Goal: Communication & Community: Answer question/provide support

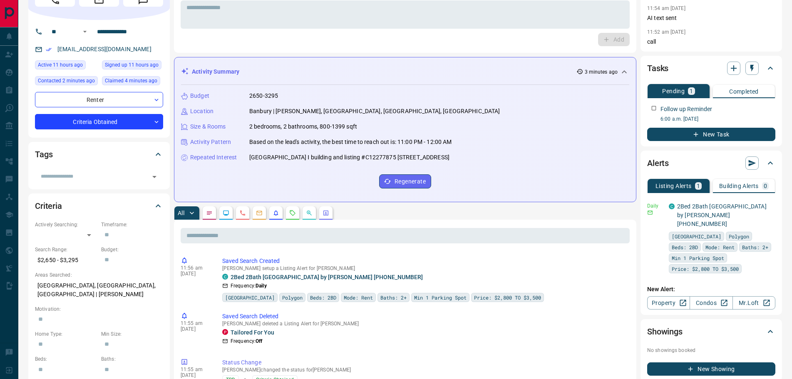
scroll to position [125, 0]
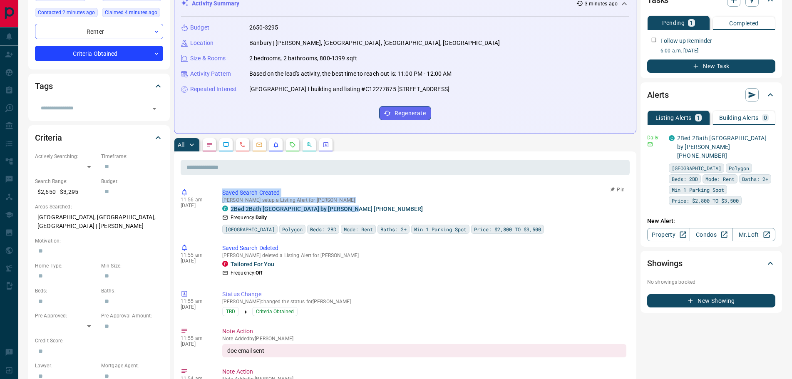
drag, startPoint x: 358, startPoint y: 211, endPoint x: 216, endPoint y: 187, distance: 144.1
click at [216, 187] on div "11:56 am [DATE] Saved Search Created [PERSON_NAME] setup a Listing Alert for [P…" at bounding box center [405, 211] width 449 height 50
copy div "Saved Search Created [PERSON_NAME] setup a Listing Alert for [PERSON_NAME] C 2B…"
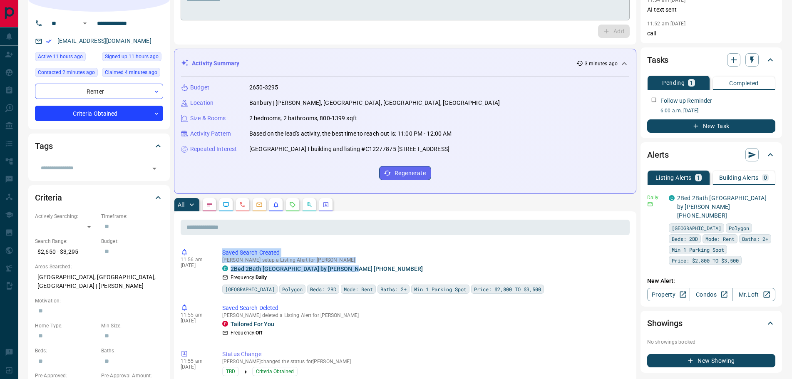
scroll to position [0, 0]
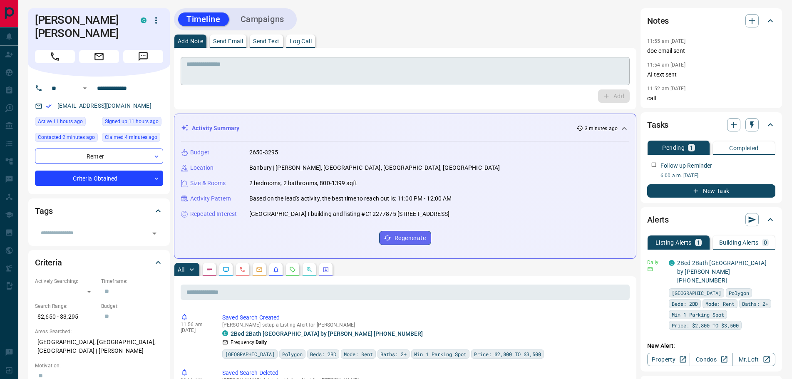
click at [254, 65] on textarea at bounding box center [406, 71] width 438 height 21
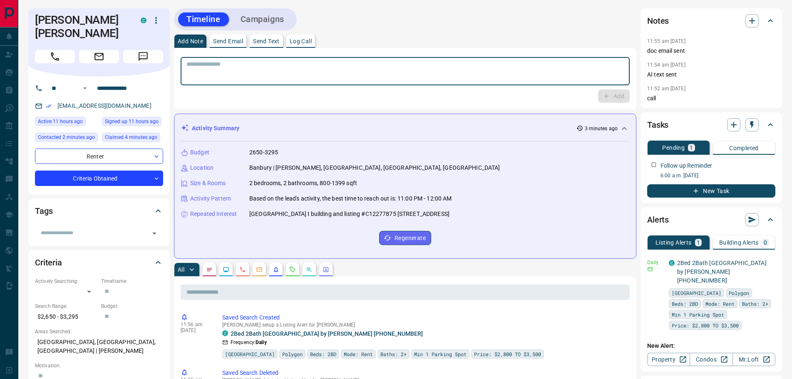
paste textarea "**********"
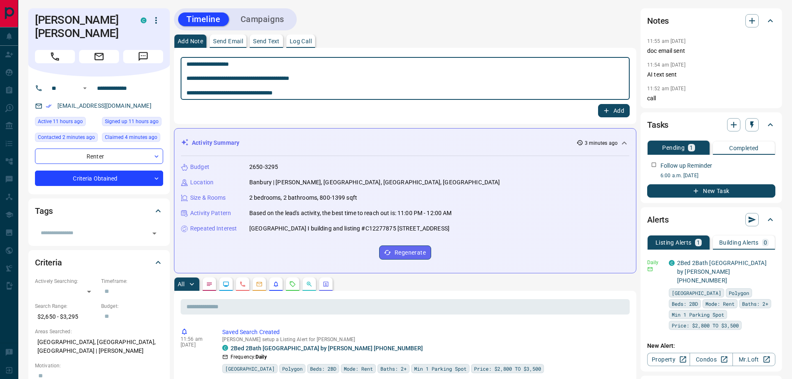
type textarea "**********"
click at [610, 107] on button "Add" at bounding box center [614, 110] width 32 height 13
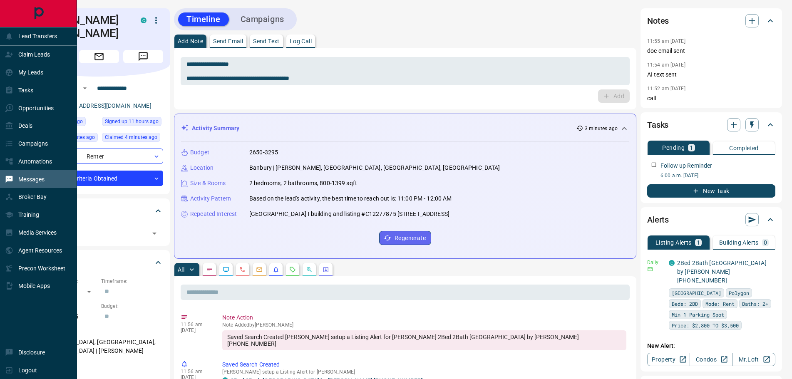
click at [31, 179] on p "Messages" at bounding box center [31, 179] width 26 height 7
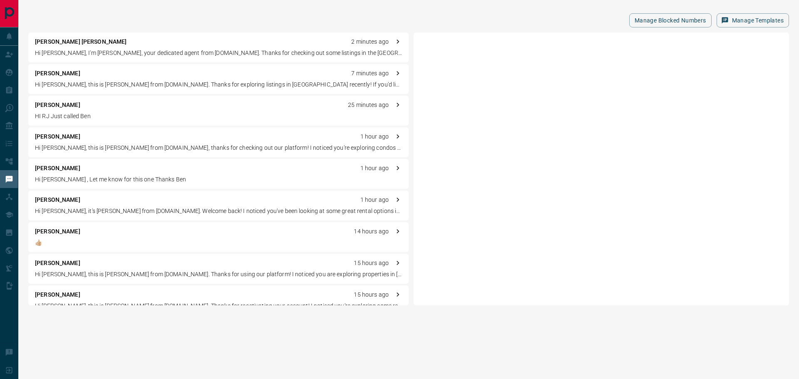
click at [189, 46] on div "[PERSON_NAME] [PERSON_NAME] 2 minutes ago Hi [PERSON_NAME], I'm [PERSON_NAME], …" at bounding box center [218, 47] width 381 height 30
